Goal: Task Accomplishment & Management: Complete application form

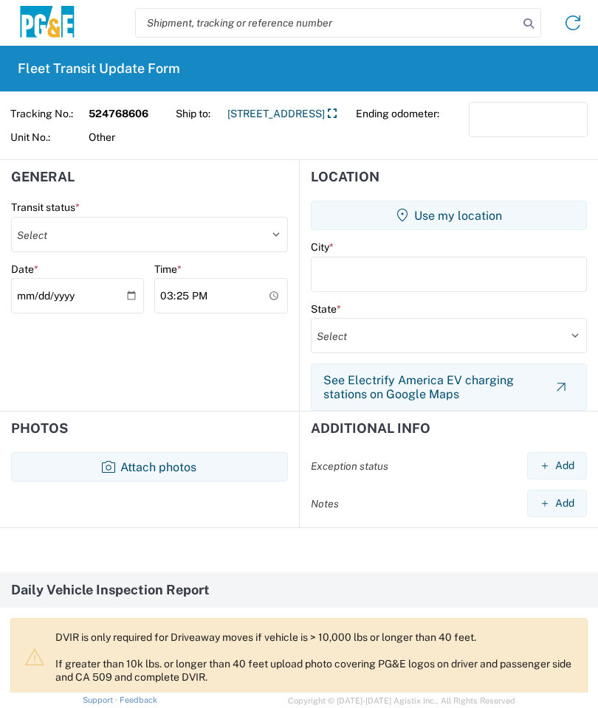
click at [115, 458] on button "Attach photos" at bounding box center [149, 467] width 277 height 30
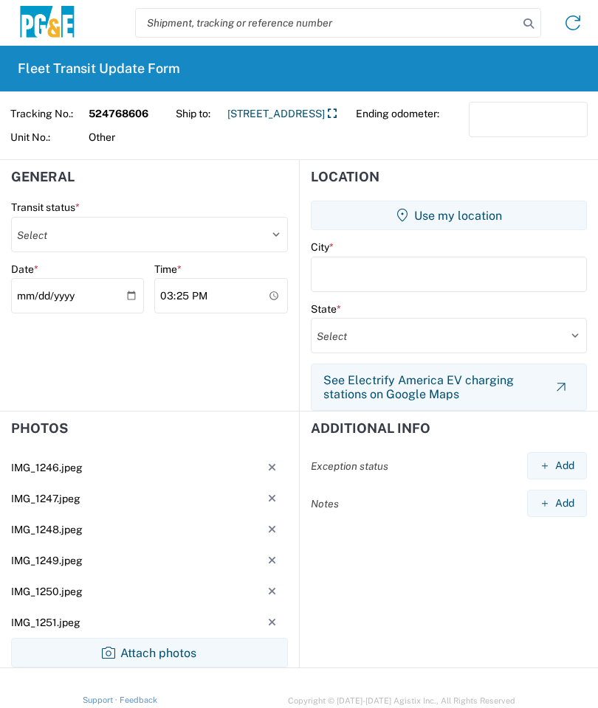
click at [268, 228] on select "Select Delivered Picked Up" at bounding box center [149, 234] width 277 height 35
select select "DELIVRED"
click at [475, 215] on button "Use my location" at bounding box center [449, 216] width 276 height 30
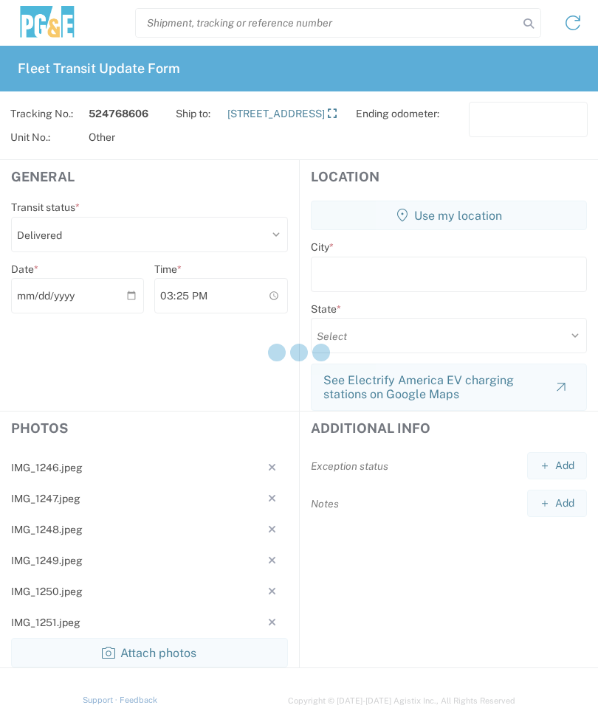
type input "Paso [PERSON_NAME]"
select select "CA"
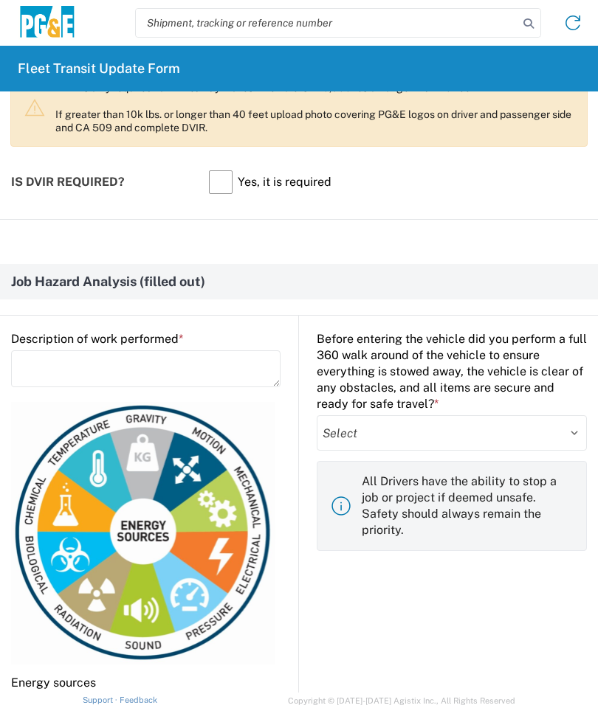
scroll to position [737, 0]
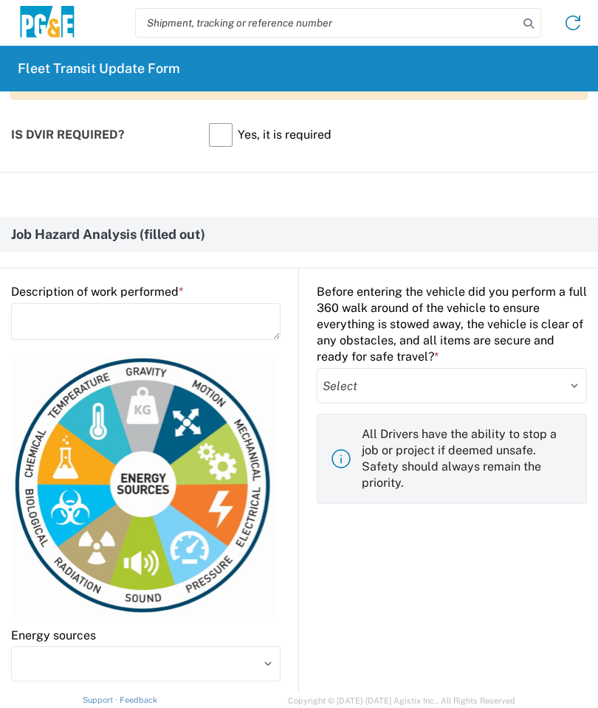
click at [551, 385] on select "Select Yes No" at bounding box center [452, 385] width 270 height 35
select select "yes"
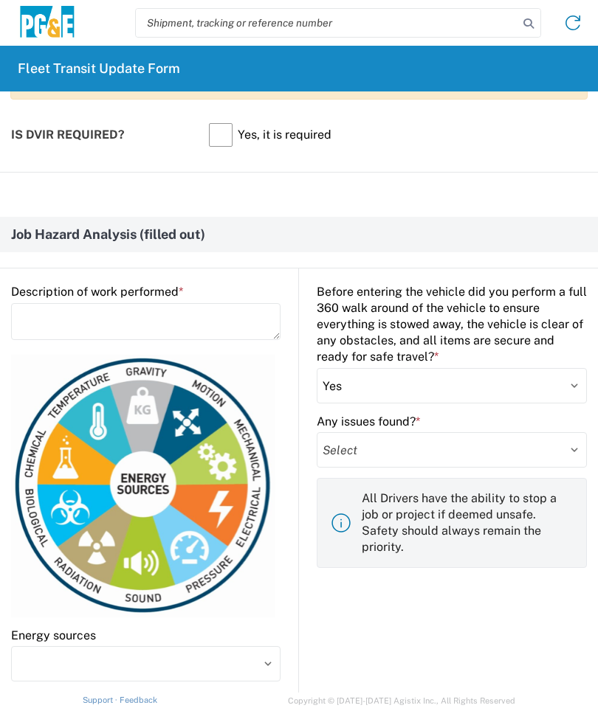
click at [449, 452] on select "Select Yes No" at bounding box center [452, 449] width 270 height 35
select select "no"
click at [40, 322] on textarea at bounding box center [145, 321] width 269 height 37
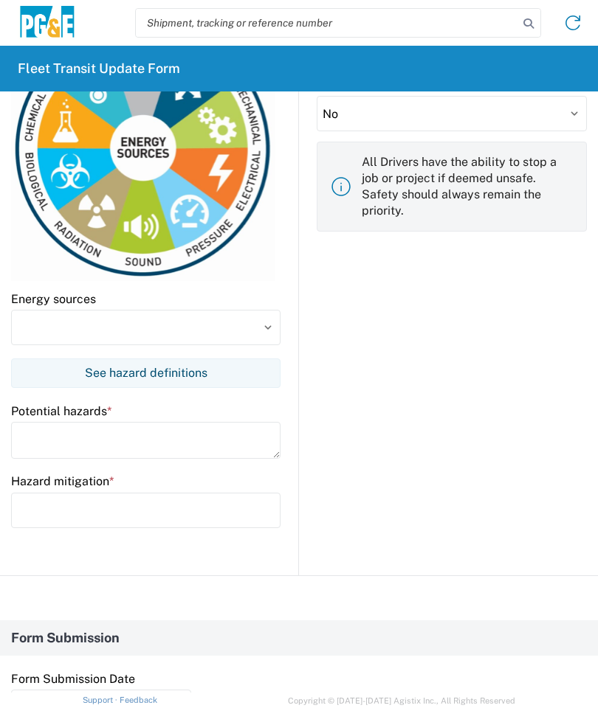
scroll to position [1075, 0]
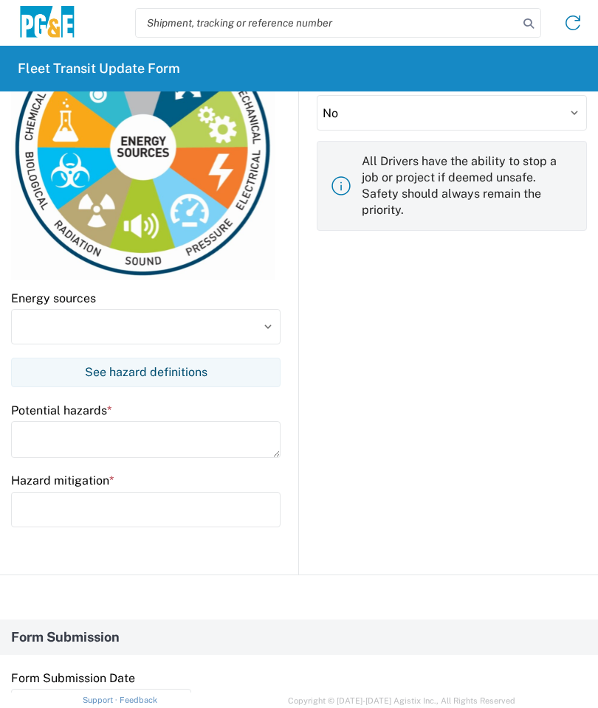
type textarea "Unload track machine"
click at [236, 328] on input at bounding box center [145, 326] width 269 height 35
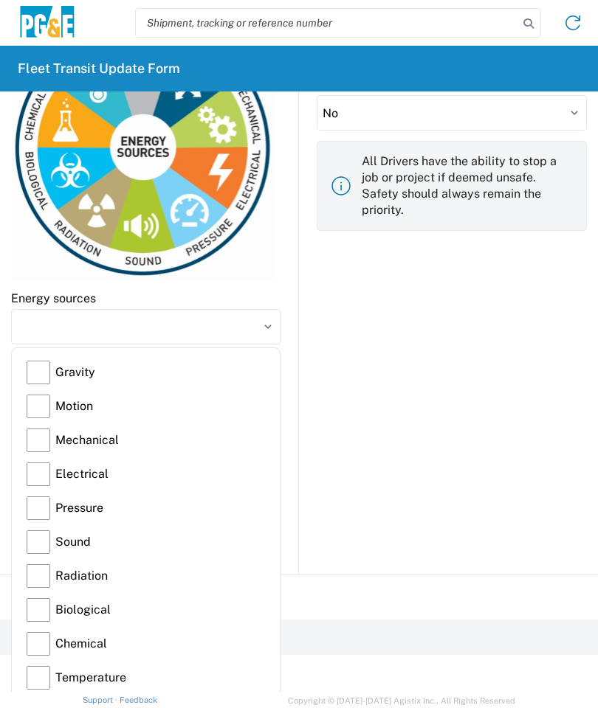
click at [41, 365] on label "Gravity" at bounding box center [146, 373] width 238 height 34
click at [0, 0] on input "Gravity" at bounding box center [0, 0] width 0 height 0
click at [49, 405] on label "Motion" at bounding box center [146, 407] width 238 height 34
click at [0, 0] on input "Motion" at bounding box center [0, 0] width 0 height 0
click at [48, 445] on label "Mechanical" at bounding box center [146, 441] width 238 height 34
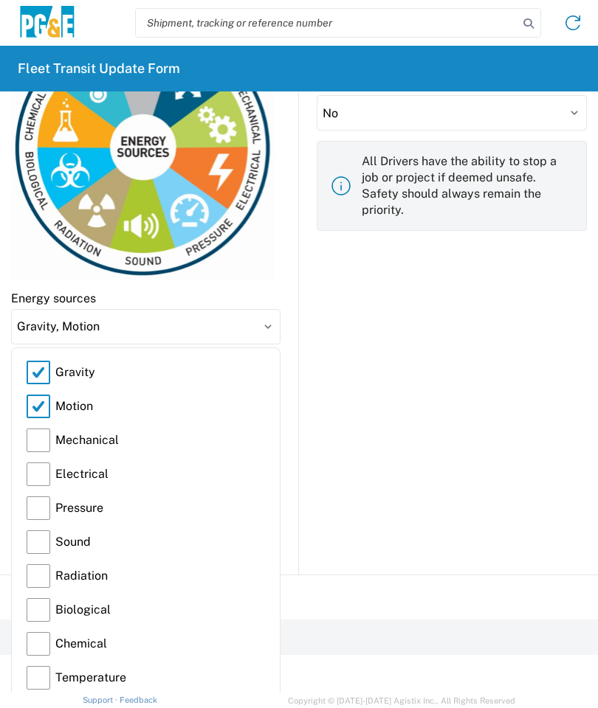
click at [0, 0] on input "Mechanical" at bounding box center [0, 0] width 0 height 0
type input "Gravity, Motion, Mechanical"
click at [274, 328] on input "Gravity, Motion, Mechanical" at bounding box center [145, 326] width 269 height 35
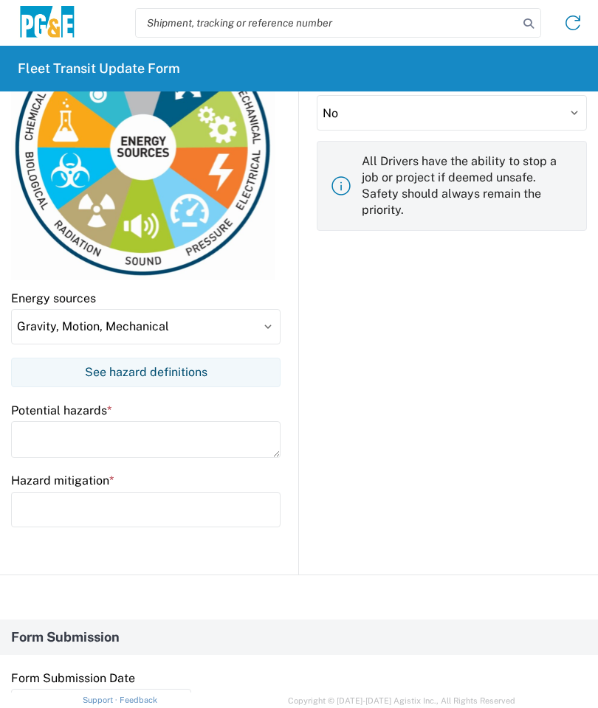
click at [39, 434] on textarea at bounding box center [145, 439] width 269 height 37
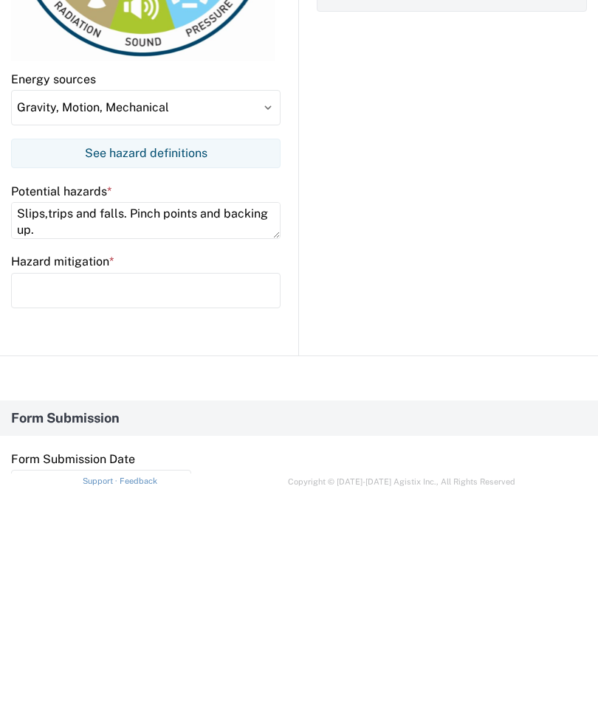
click at [50, 421] on textarea "Slips,trips and falls. Pinch points and backing up." at bounding box center [145, 439] width 269 height 37
click at [92, 343] on div "Description of work performed * Unload track machine Energy sources Gravity, Mo…" at bounding box center [155, 253] width 288 height 644
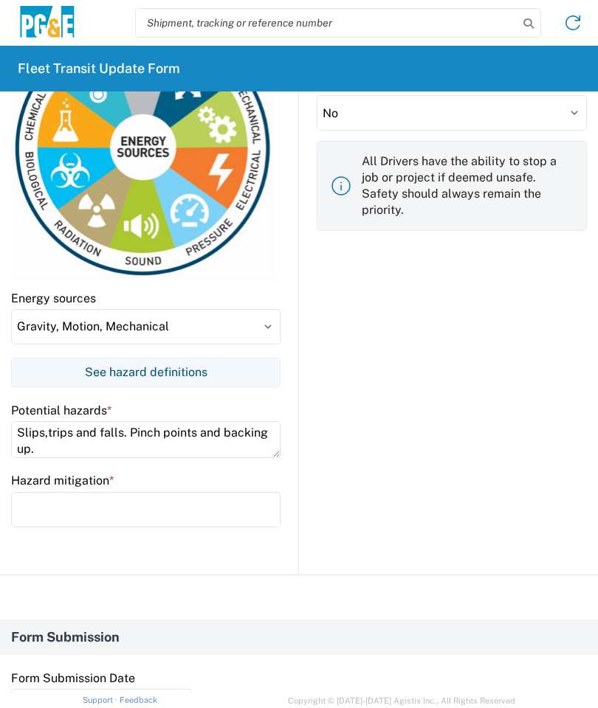
click at [46, 432] on textarea "Slips,trips and falls. Pinch points and backing up." at bounding box center [145, 439] width 269 height 37
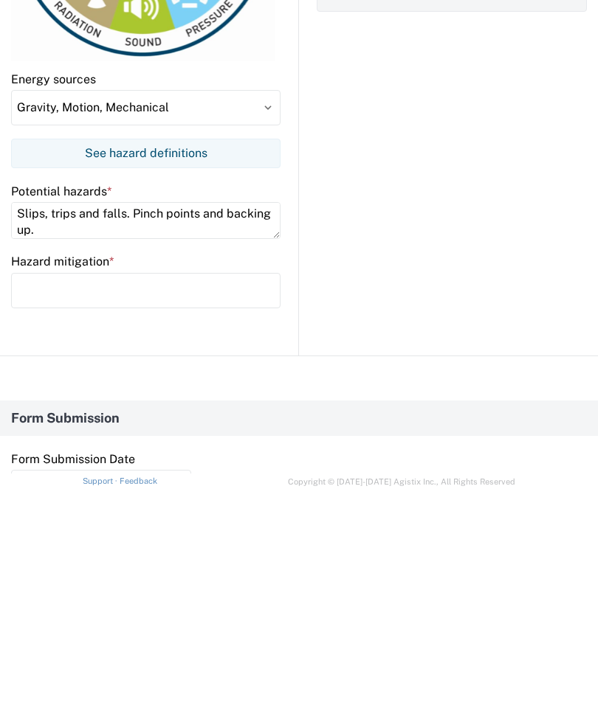
click at [65, 492] on input "text" at bounding box center [145, 509] width 269 height 35
click at [56, 421] on textarea "Slips, trips and falls. Pinch points and backing up." at bounding box center [145, 439] width 269 height 37
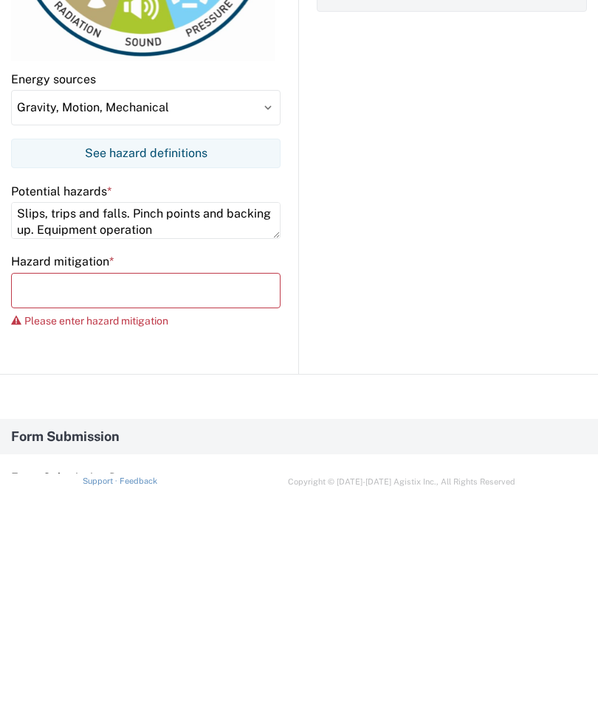
type textarea "Slips, trips and falls. Pinch points and backing up. Equipment operation"
click at [36, 492] on input "text" at bounding box center [145, 509] width 269 height 35
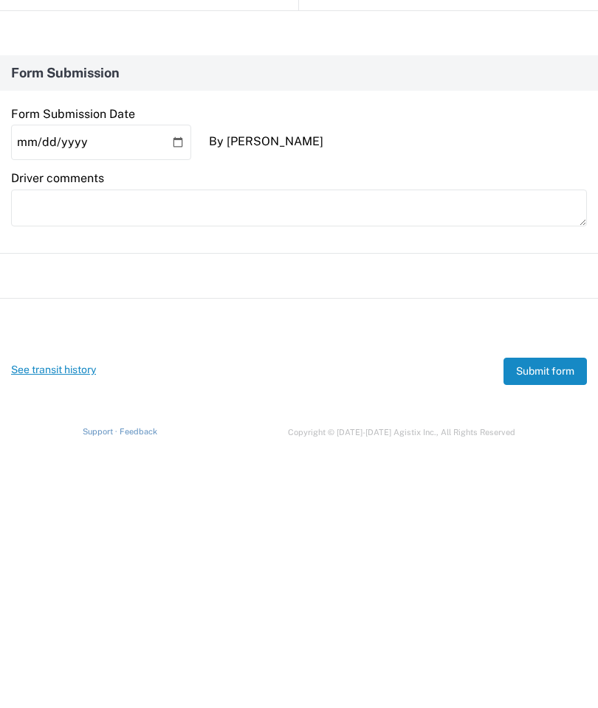
scroll to position [1370, 0]
type input "3 points of contact and watch for uneven ground. Pay attention to hands when us…"
click at [556, 627] on button "Submit form" at bounding box center [544, 640] width 83 height 27
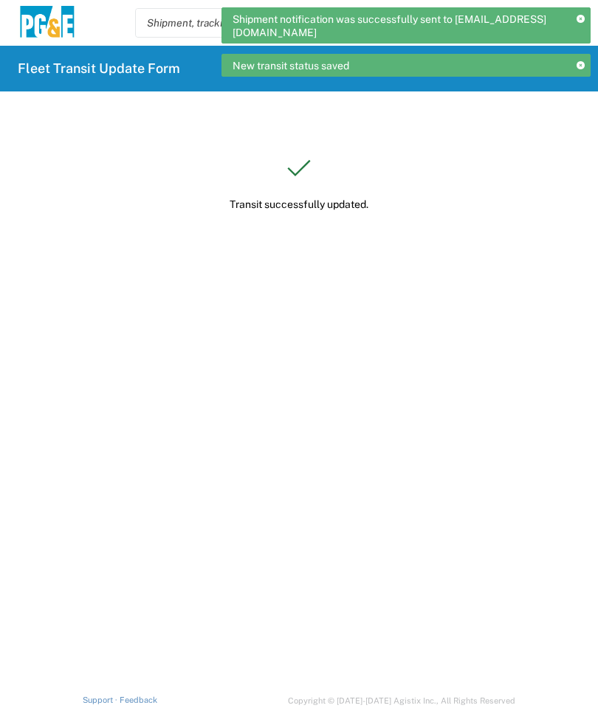
scroll to position [0, 0]
